Goal: Task Accomplishment & Management: Use online tool/utility

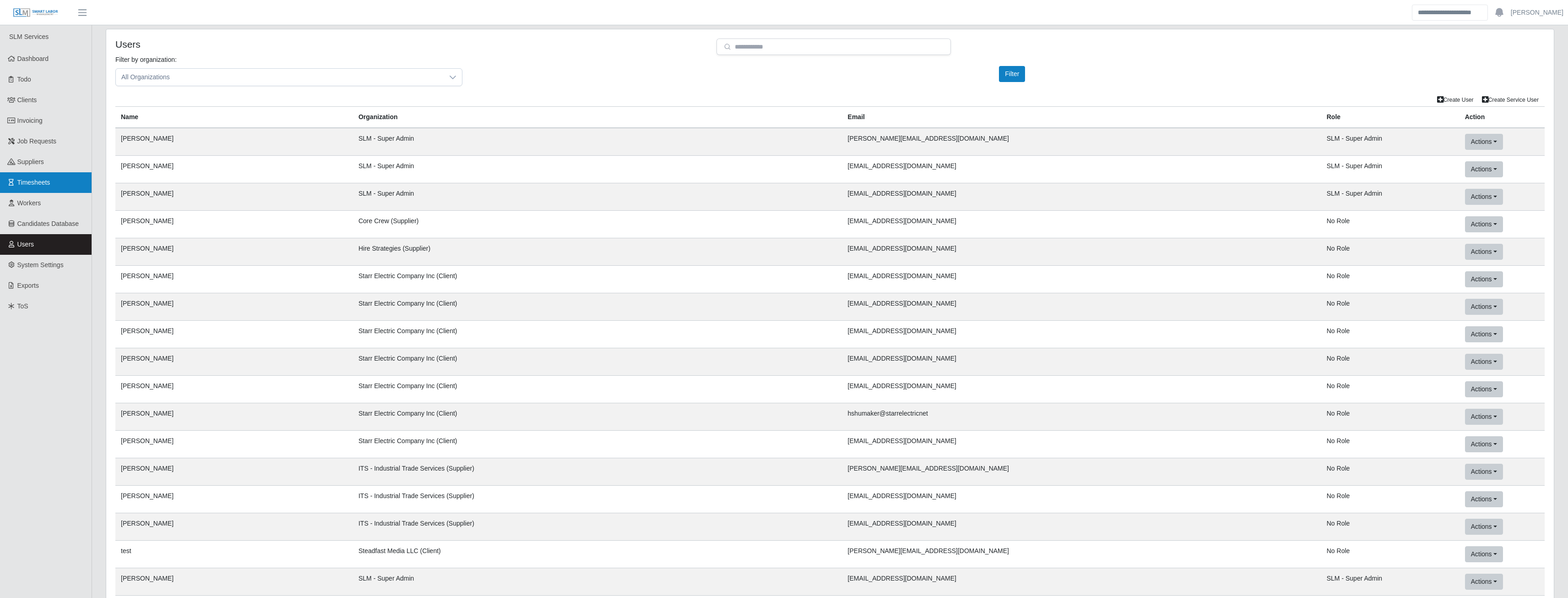
click at [31, 175] on link "Timesheets" at bounding box center [46, 182] width 91 height 21
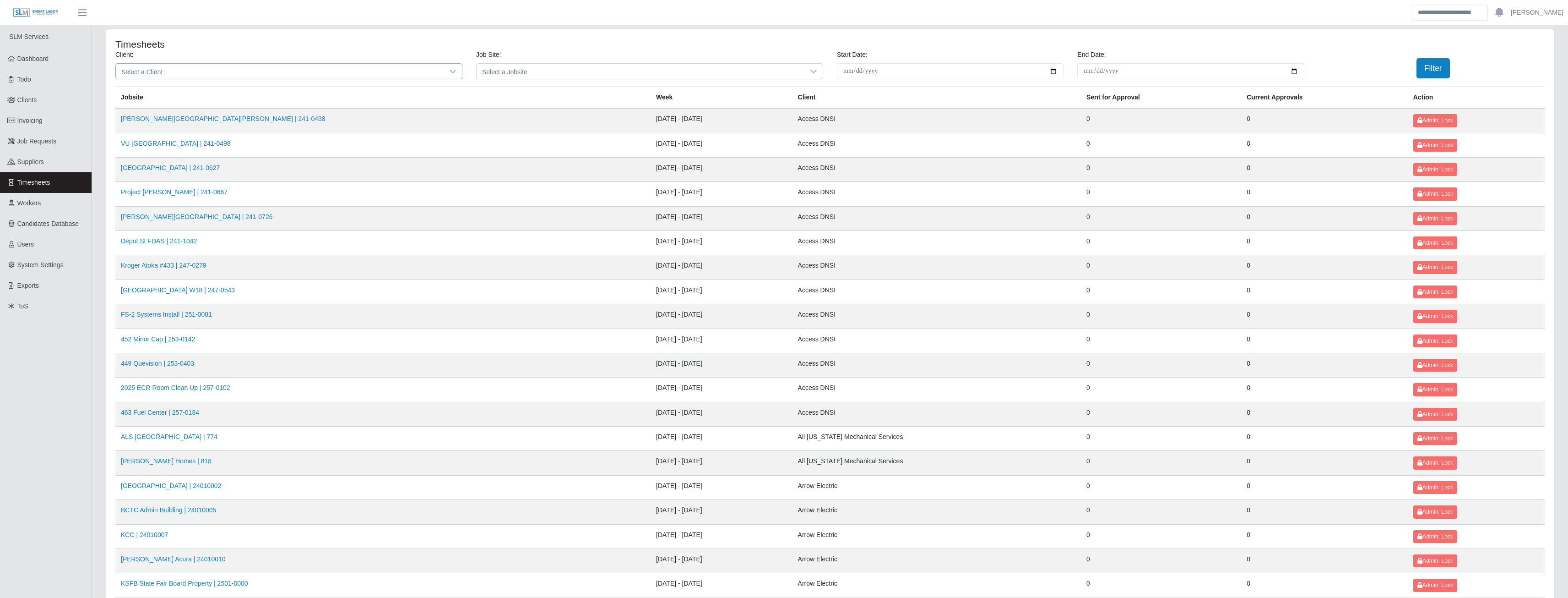
click at [228, 72] on span "Select a Client" at bounding box center [280, 71] width 328 height 15
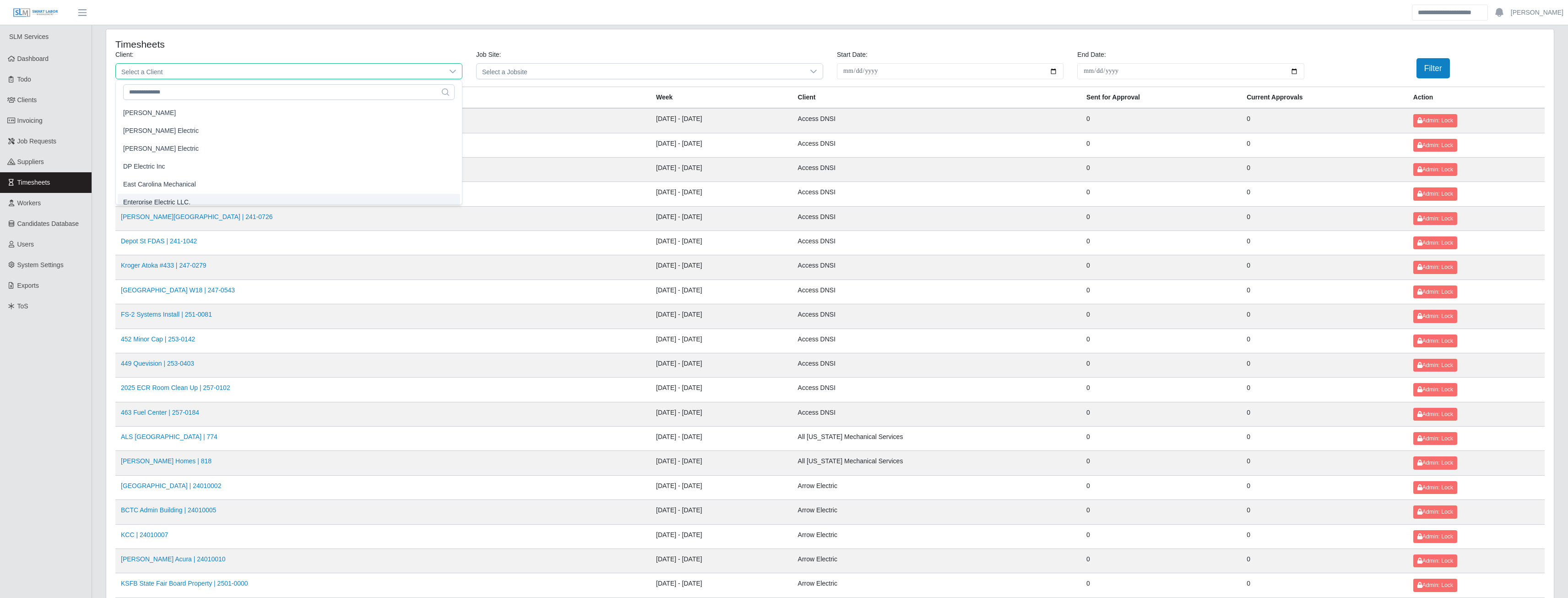
scroll to position [327, 0]
drag, startPoint x: 152, startPoint y: 195, endPoint x: 184, endPoint y: 187, distance: 33.0
click at [152, 195] on span "Enterprise Electric LLC." at bounding box center [157, 195] width 67 height 10
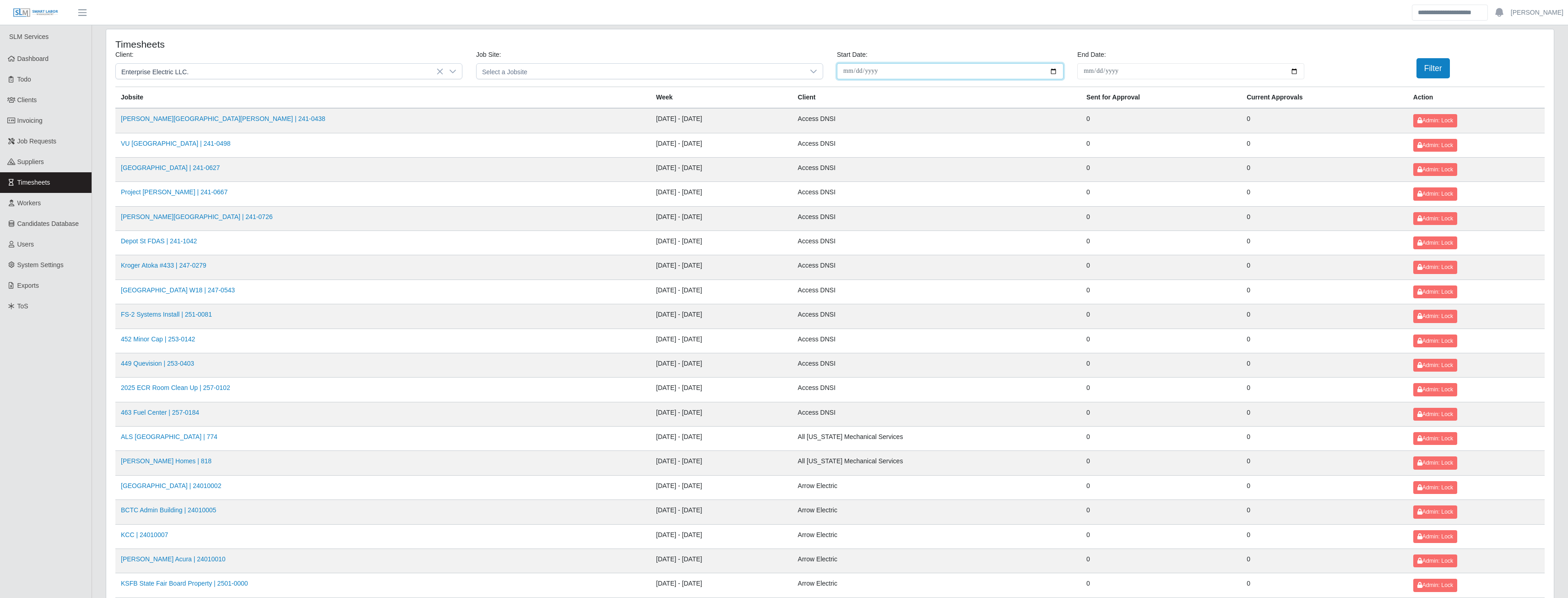
click at [1053, 68] on input "**********" at bounding box center [950, 71] width 226 height 16
type input "**********"
click at [1292, 66] on input "End Date:" at bounding box center [1190, 71] width 226 height 16
click at [1297, 72] on input "End Date:" at bounding box center [1190, 71] width 226 height 16
type input "**********"
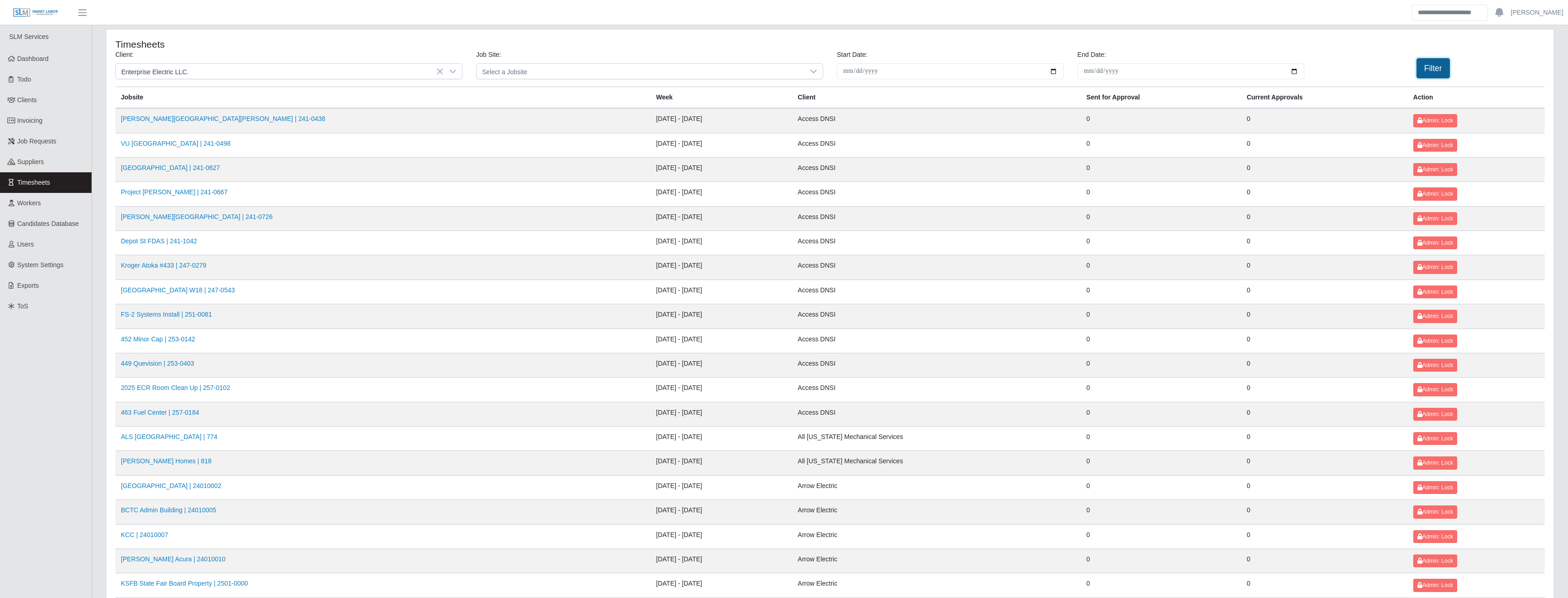
click at [1428, 65] on button "Filter" at bounding box center [1433, 68] width 34 height 20
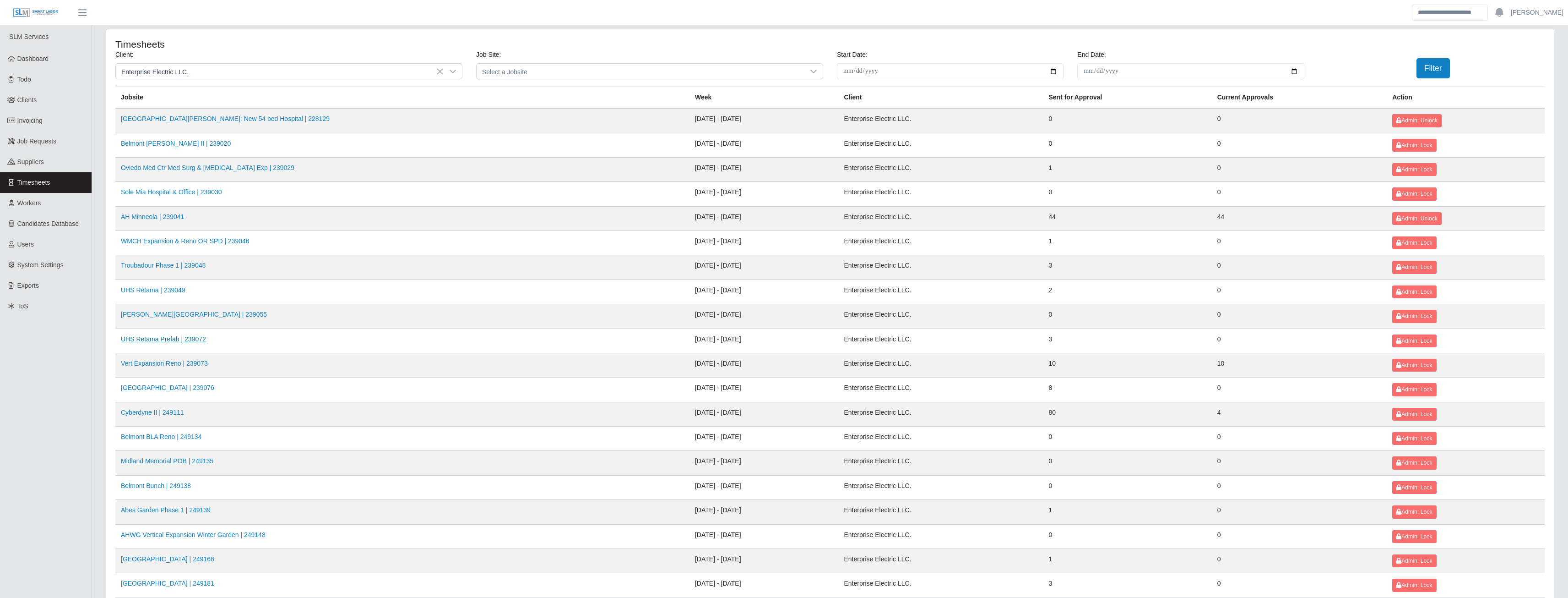
click at [136, 336] on link "UHS Retama Prefab | 239072" at bounding box center [164, 339] width 85 height 8
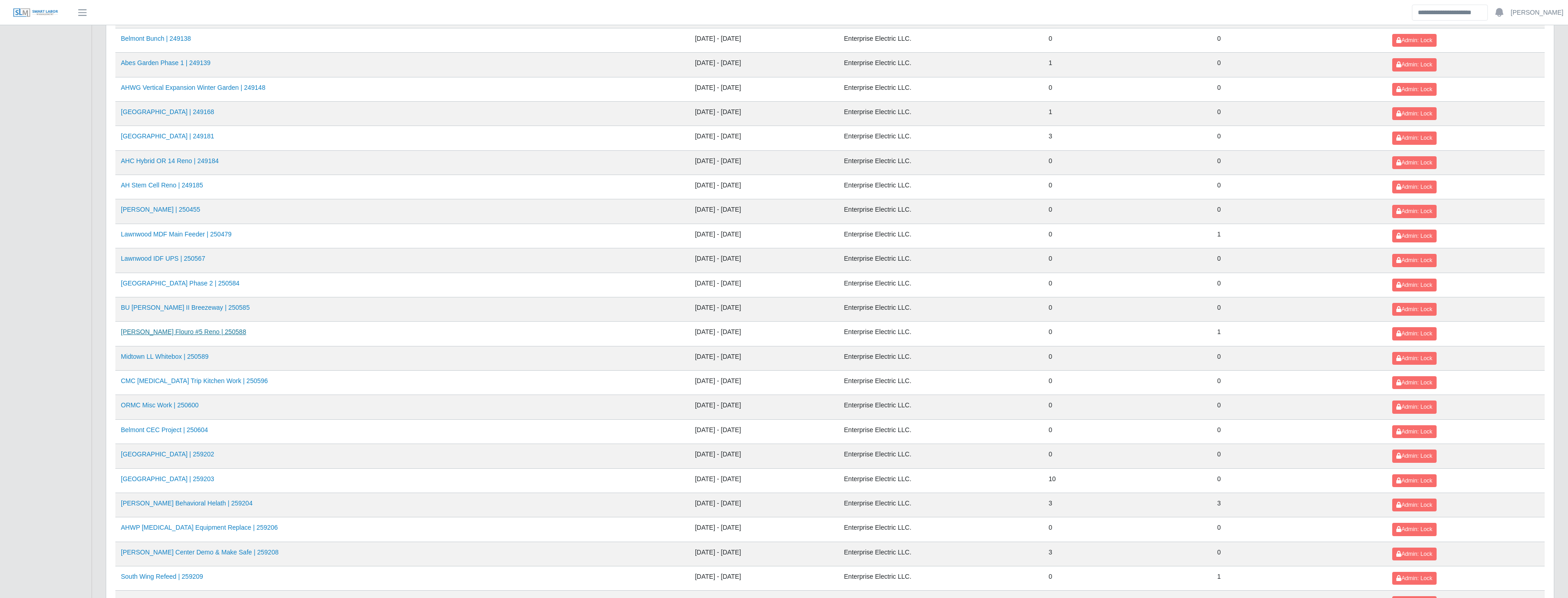
scroll to position [535, 0]
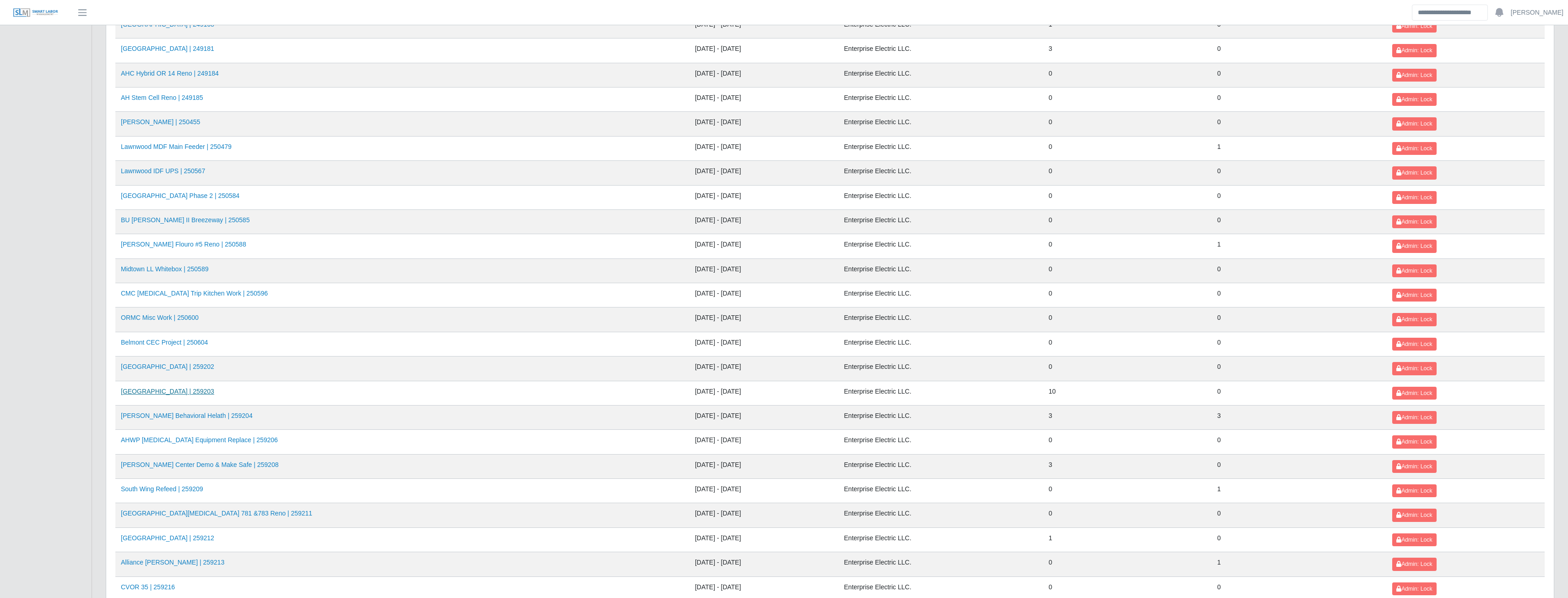
click at [161, 391] on link "[GEOGRAPHIC_DATA] | 259203" at bounding box center [168, 391] width 94 height 8
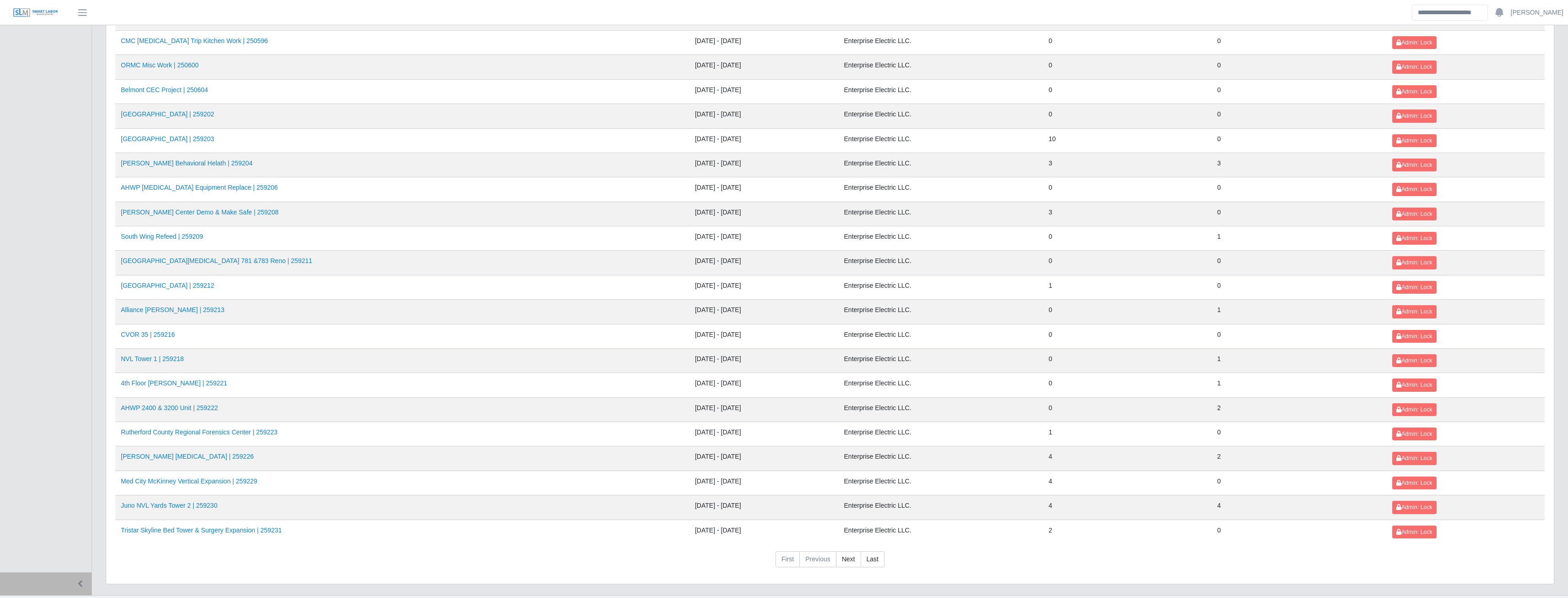
scroll to position [807, 0]
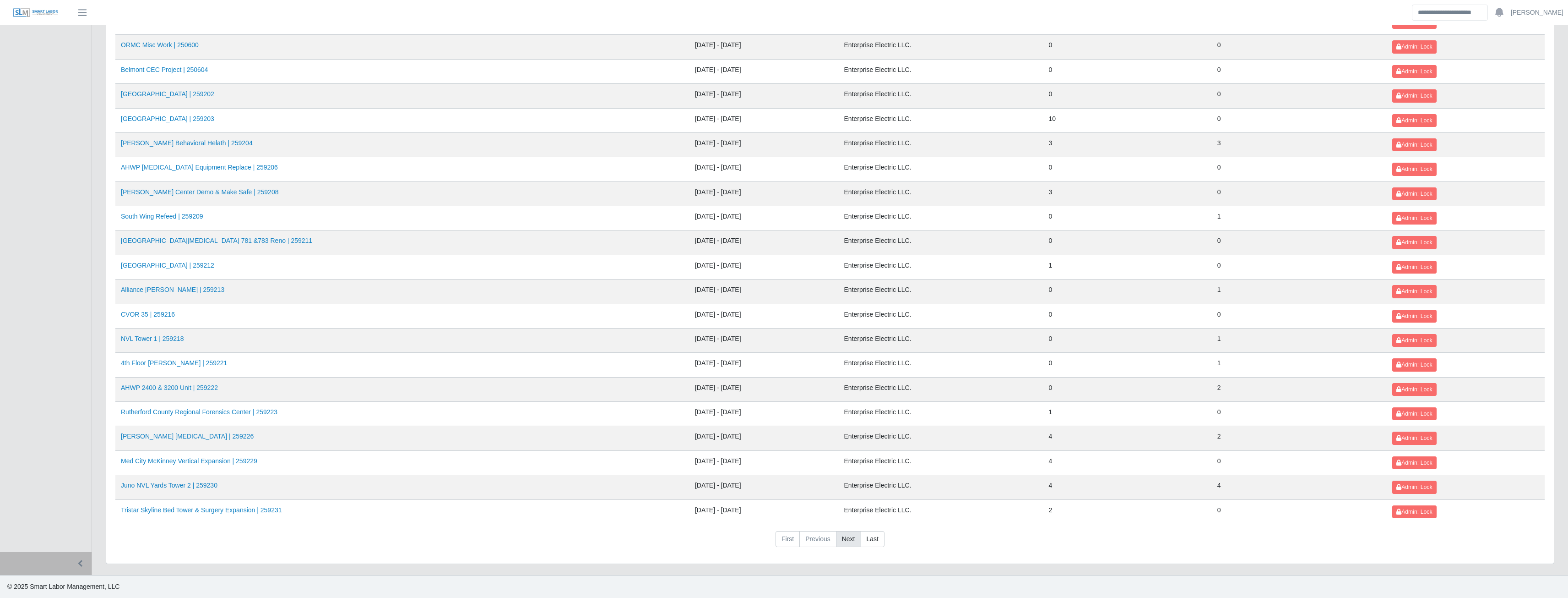
click at [857, 545] on link "Next" at bounding box center [848, 539] width 25 height 17
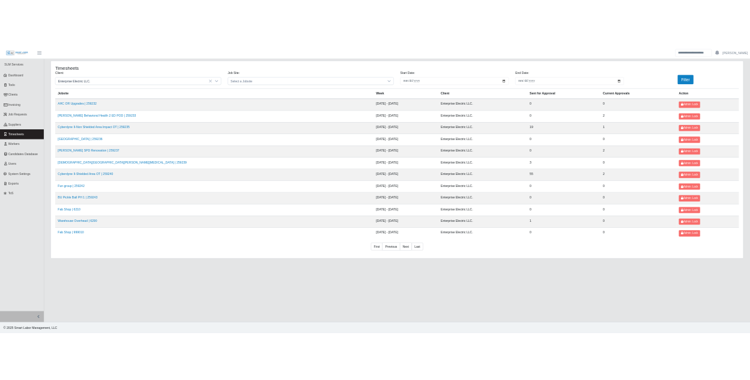
scroll to position [0, 0]
